Goal: Information Seeking & Learning: Find specific fact

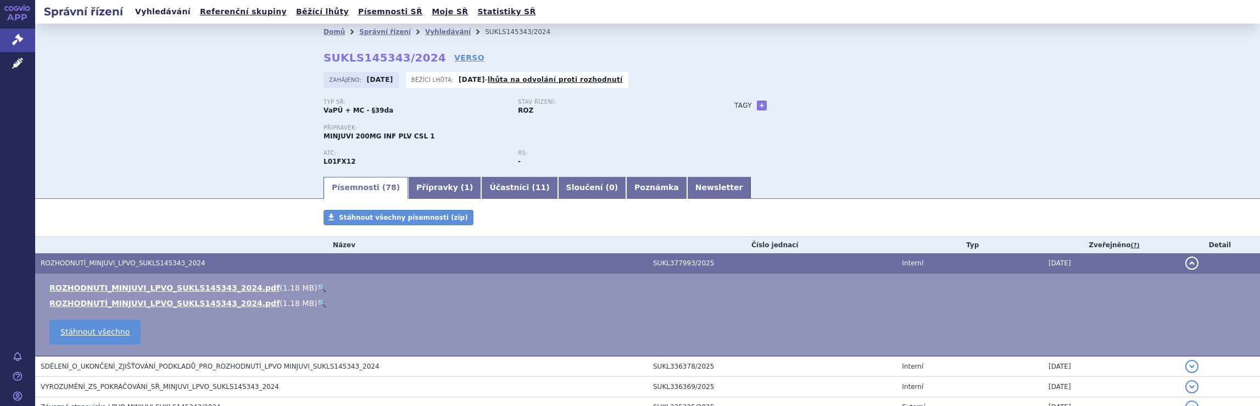
click at [156, 9] on link "Vyhledávání" at bounding box center [163, 11] width 62 height 15
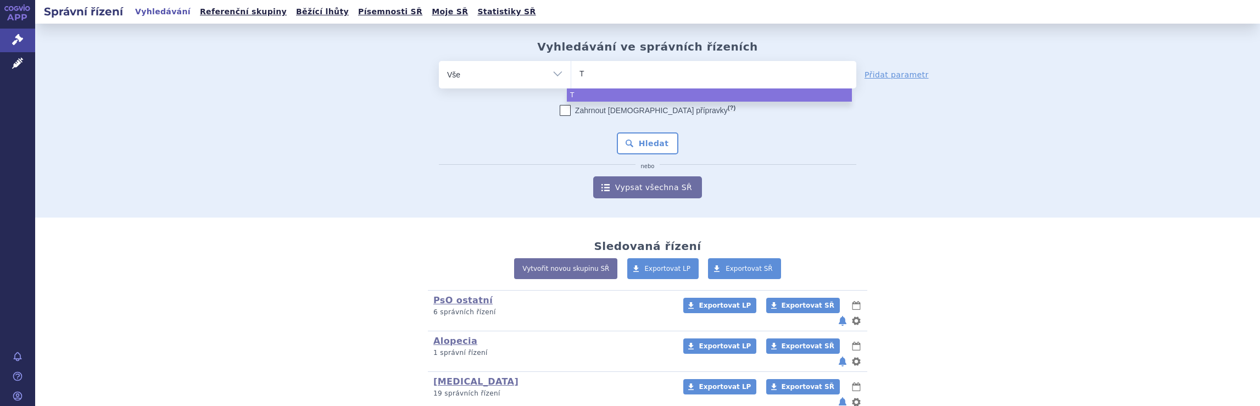
type input "Te"
type input "Ter"
type input "Te"
type input "T"
type input "Tr"
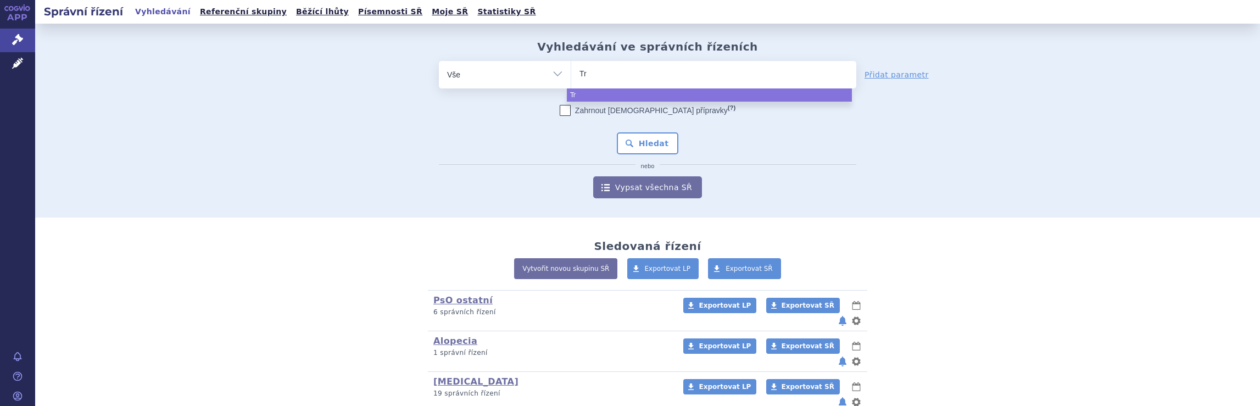
type input "Tre"
type input "Trem"
type input "Tremf"
type input "Tremfa"
type input "Tremf"
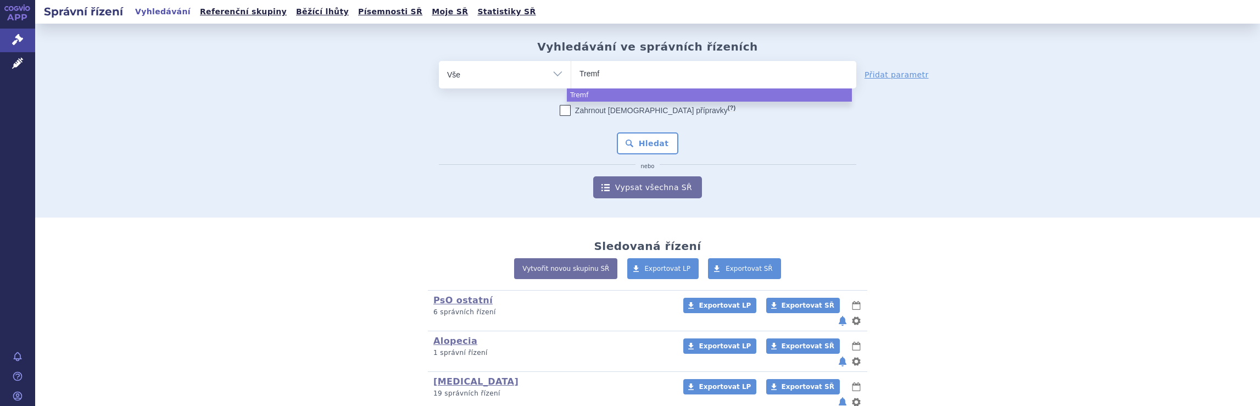
type input "Tremfy"
type input "Tremfya"
select select "Tremfya"
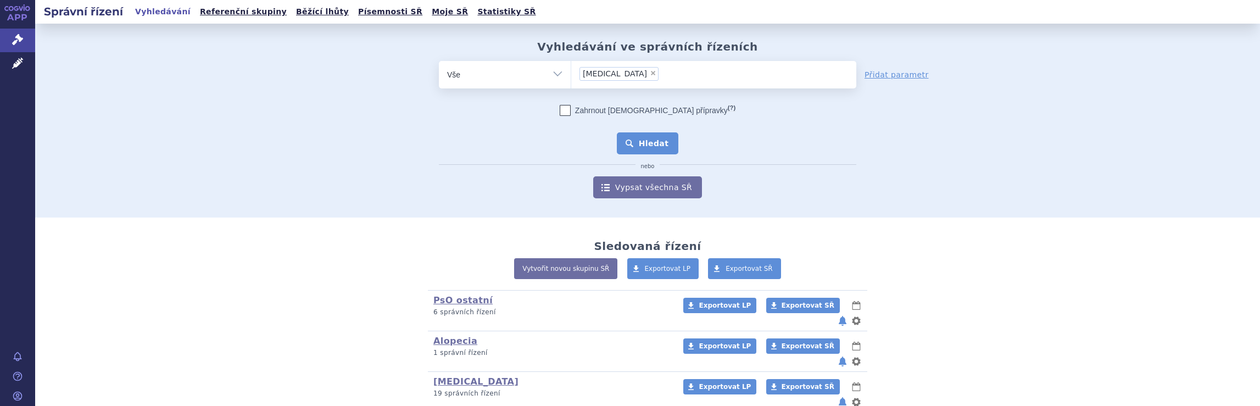
click at [656, 144] on button "Hledat" at bounding box center [648, 143] width 62 height 22
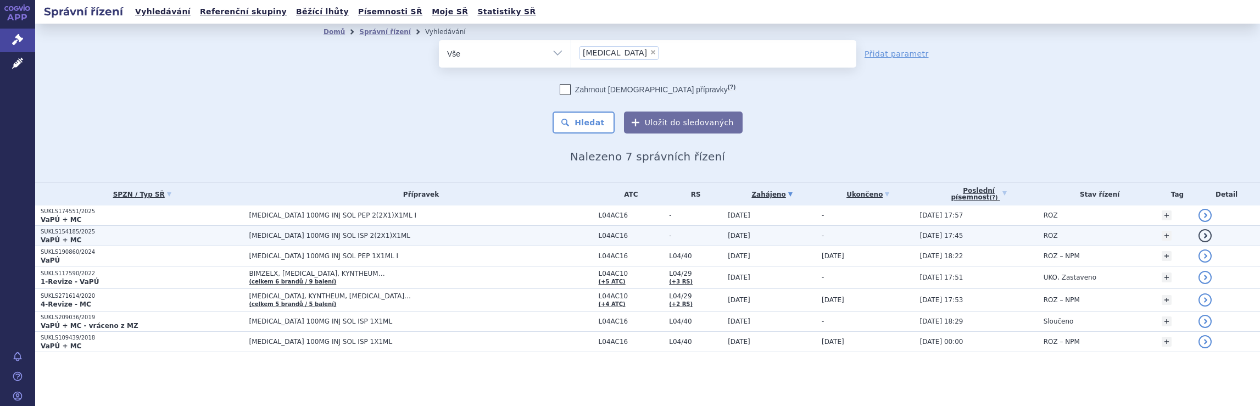
click at [350, 238] on span "TREMFYA 100MG INJ SOL ISP 2(2X1)X1ML" at bounding box center [386, 236] width 275 height 8
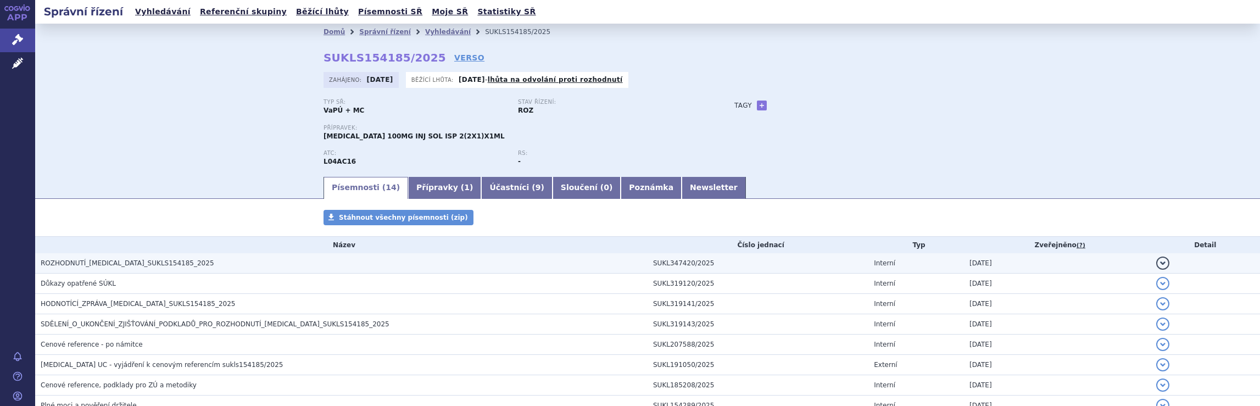
click at [126, 263] on span "ROZHODNUTÍ_TREMFYA_SUKLS154185_2025" at bounding box center [128, 263] width 174 height 8
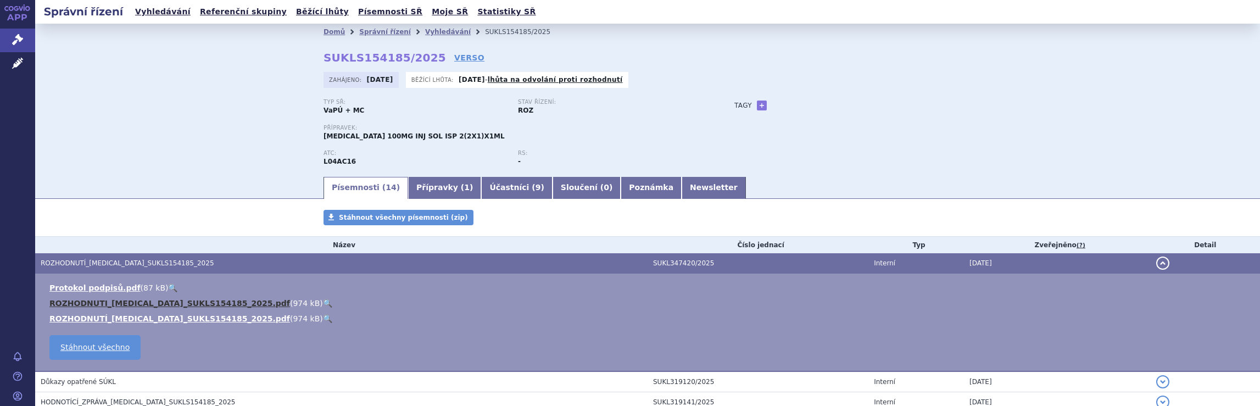
click at [137, 307] on link "ROZHODNUTI_TREMFYA_SUKLS154185_2025.pdf" at bounding box center [169, 303] width 241 height 9
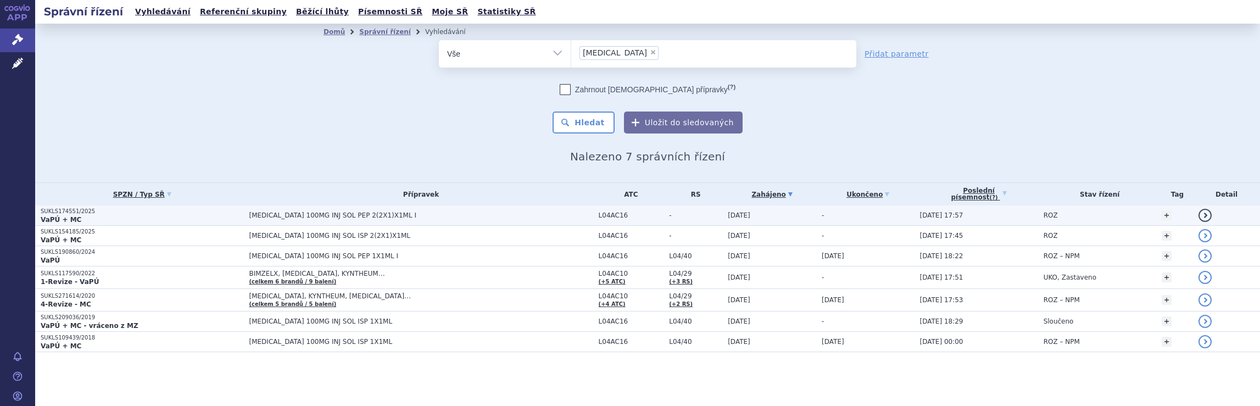
click at [293, 215] on span "[MEDICAL_DATA] 100MG INJ SOL PEP 2(2X1)X1ML I" at bounding box center [386, 215] width 275 height 8
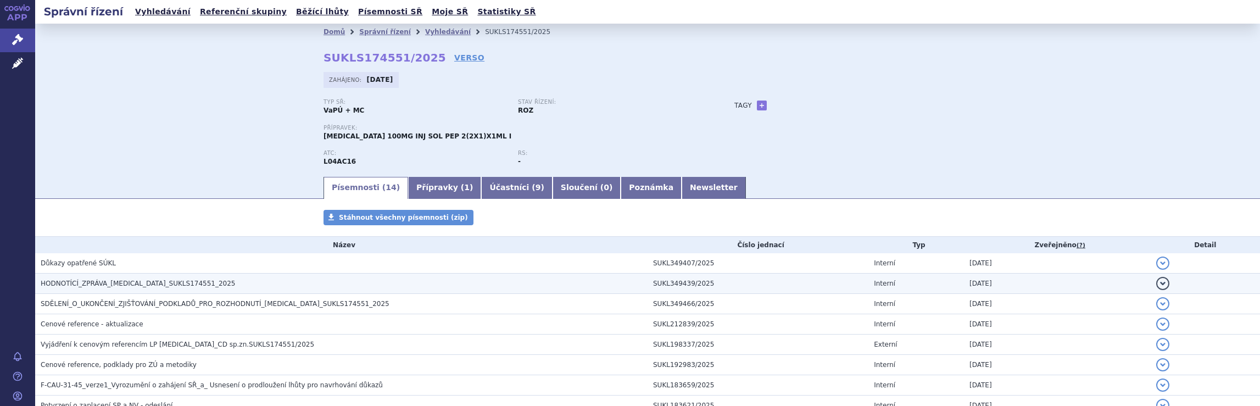
click at [167, 284] on span "HODNOTÍCÍ_ZPRÁVA_[MEDICAL_DATA]_SUKLS174551_2025" at bounding box center [138, 284] width 195 height 8
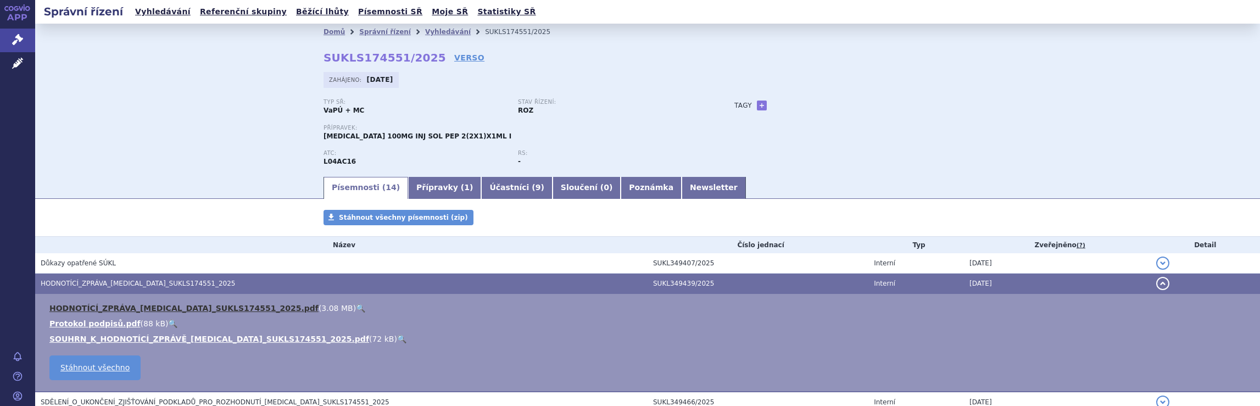
click at [166, 308] on link "HODNOTÍCÍ_ZPRÁVA_[MEDICAL_DATA]_SUKLS174551_2025.pdf" at bounding box center [183, 308] width 269 height 9
